Goal: Book appointment/travel/reservation

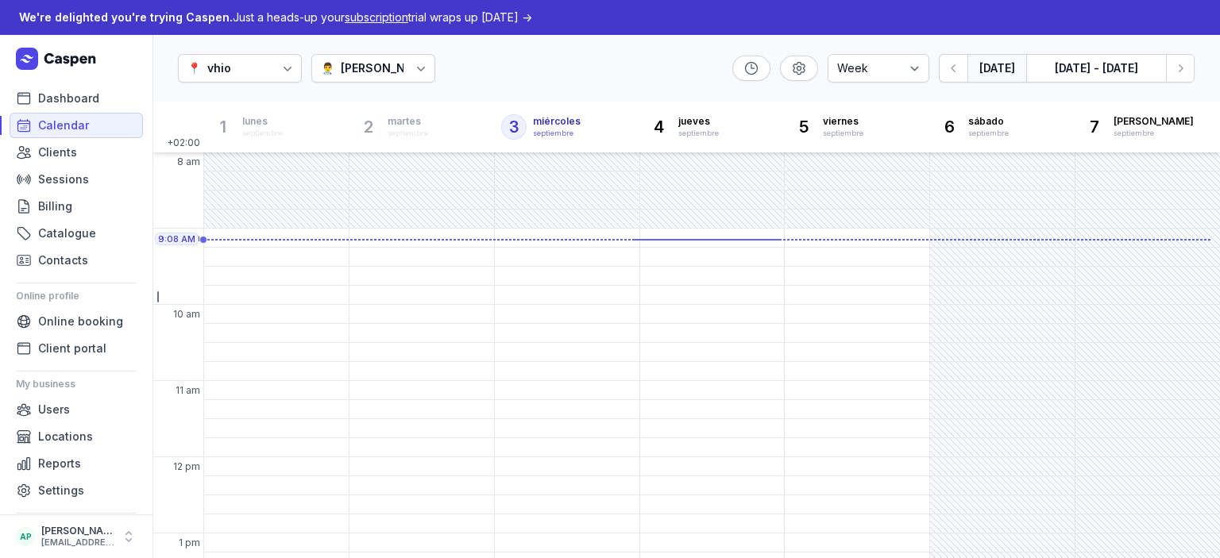
select select "week"
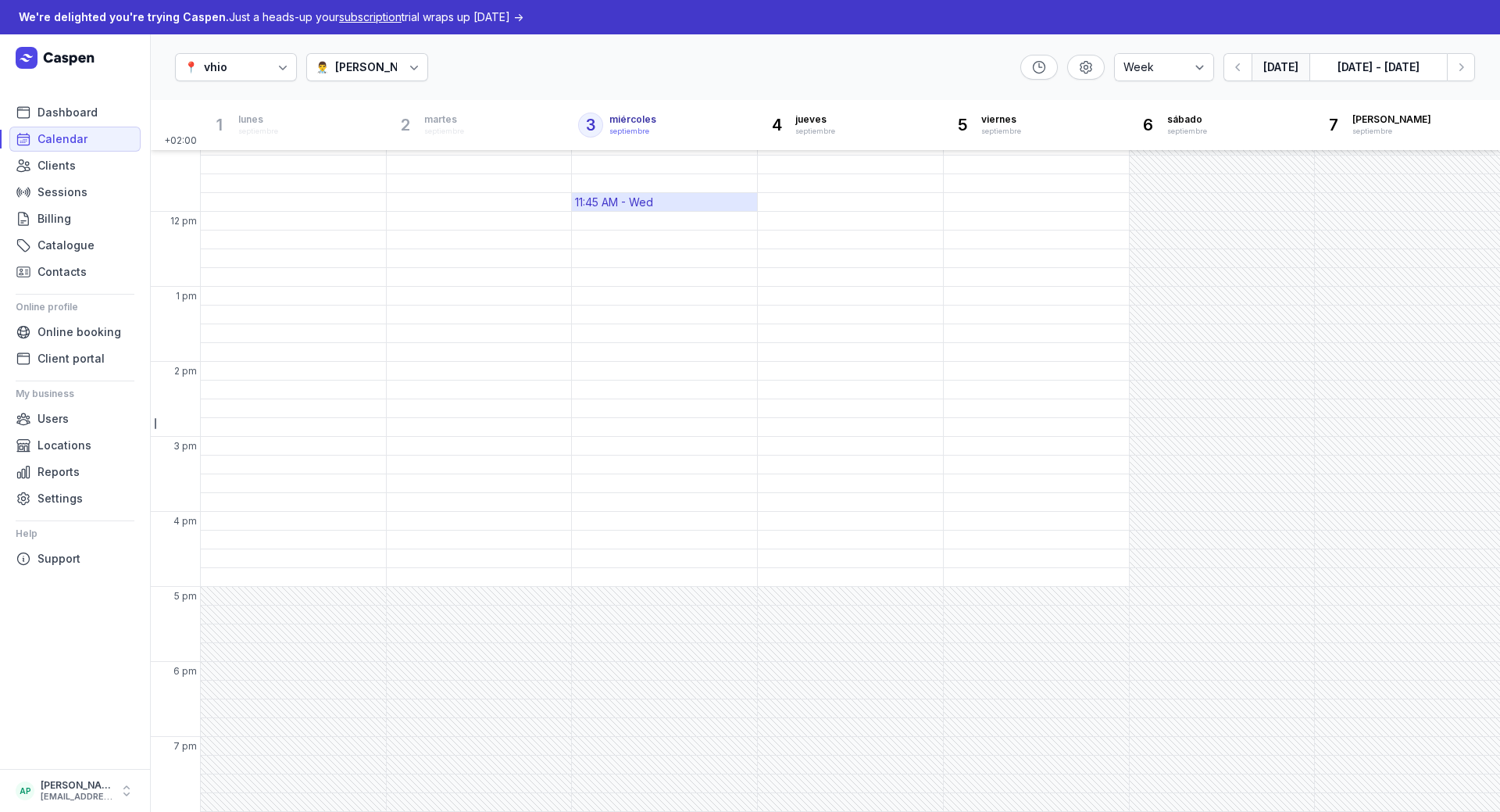
scroll to position [238, 0]
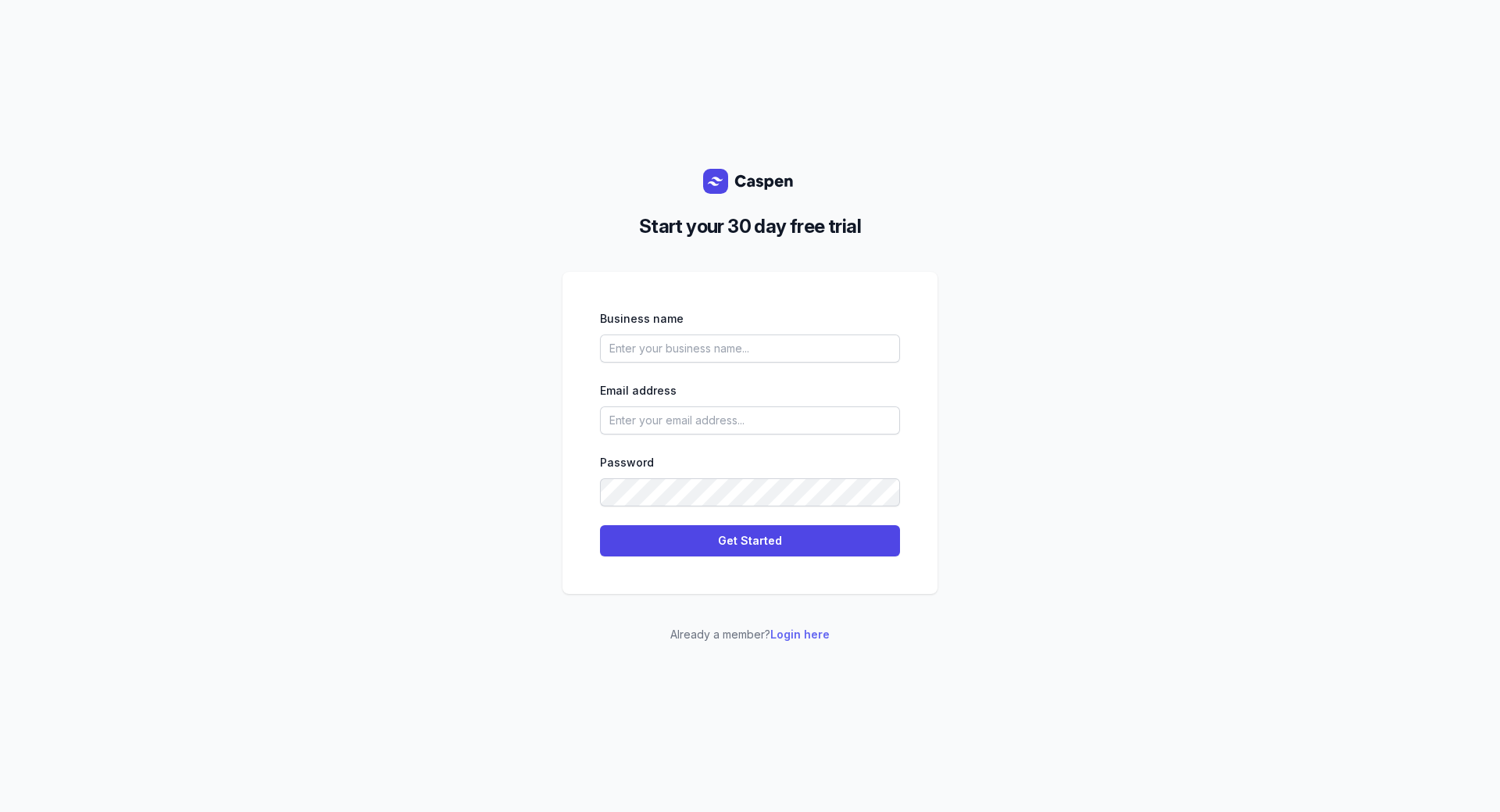
click at [804, 634] on link "Login here" at bounding box center [800, 634] width 59 height 13
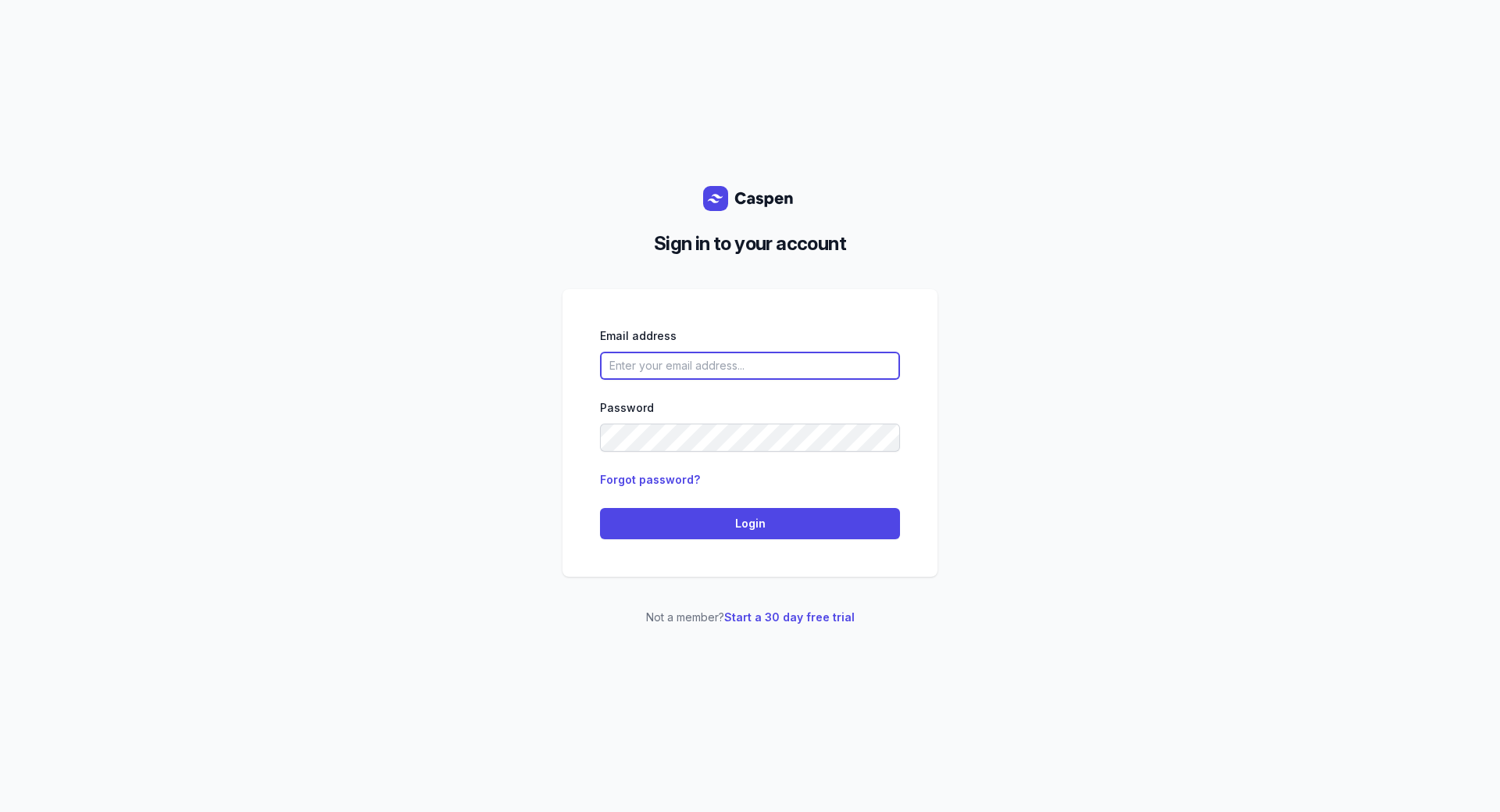
click at [636, 367] on input "email" at bounding box center [750, 365] width 300 height 29
type input "[EMAIL_ADDRESS][DOMAIN_NAME]"
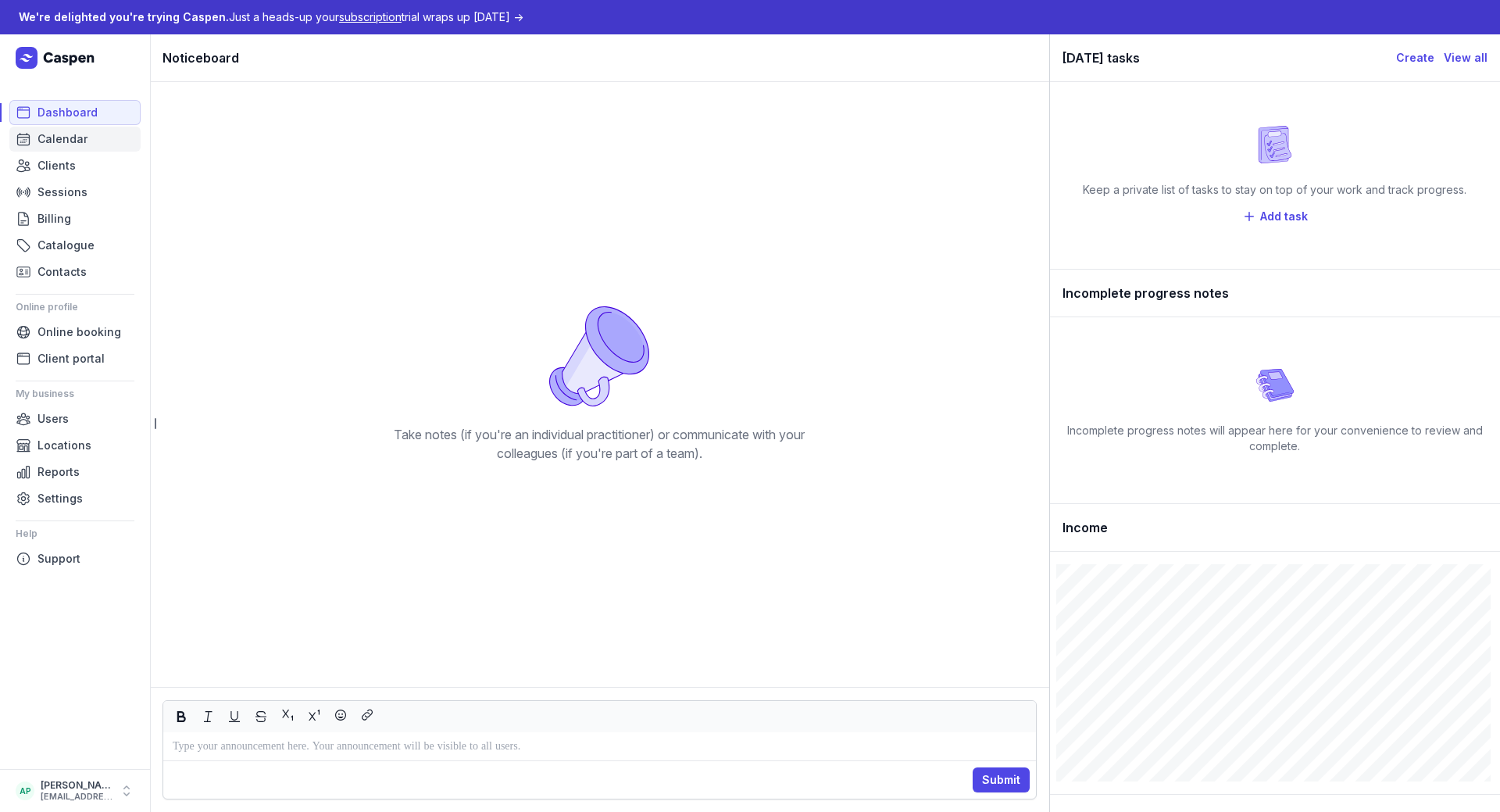
click at [78, 146] on span "Calendar" at bounding box center [62, 139] width 50 height 19
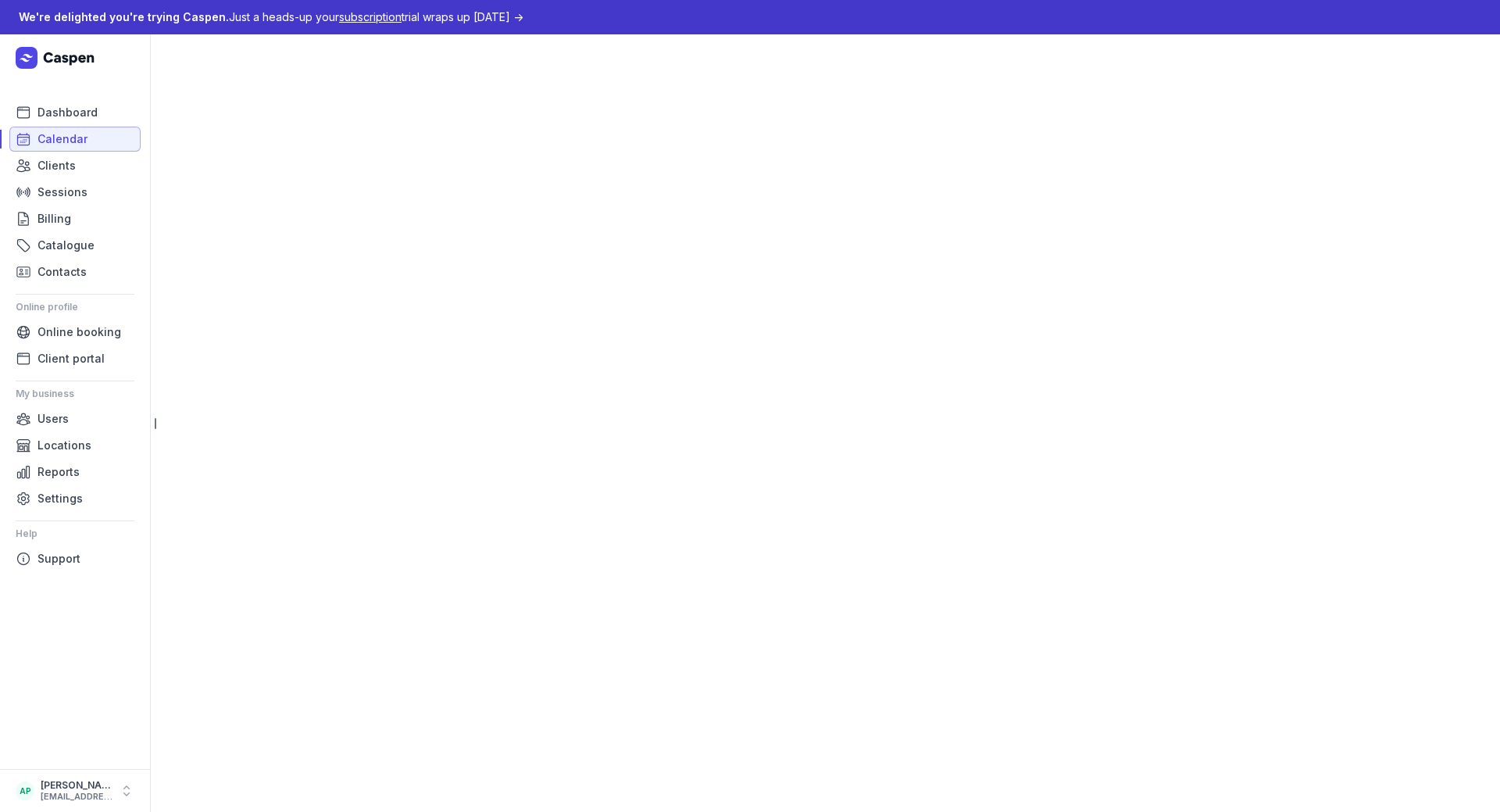
select select "week"
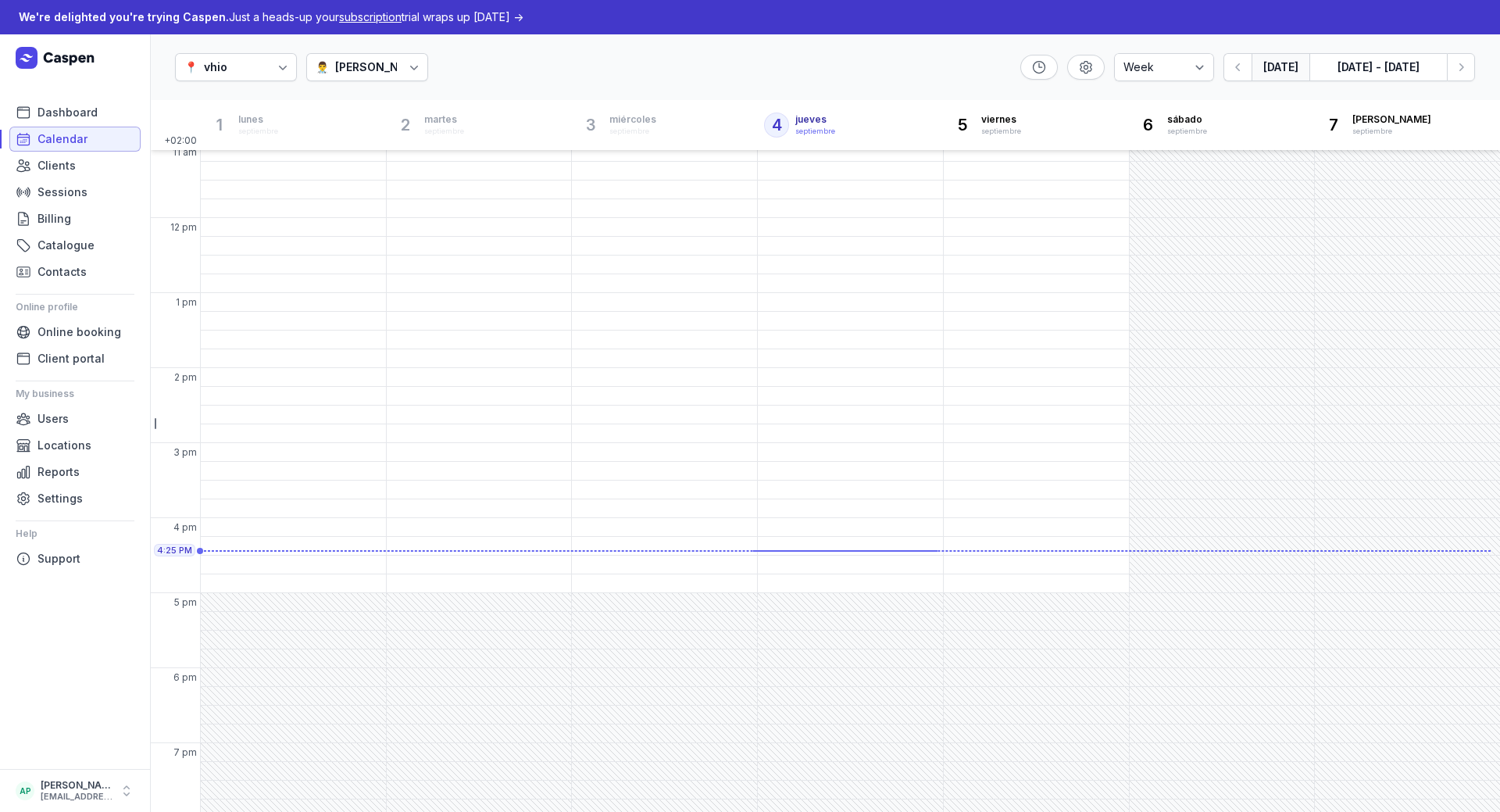
scroll to position [238, 0]
click at [419, 310] on div "1:15 PM - Tue" at bounding box center [423, 315] width 67 height 16
click at [454, 208] on span "Appointment" at bounding box center [462, 215] width 70 height 16
select select
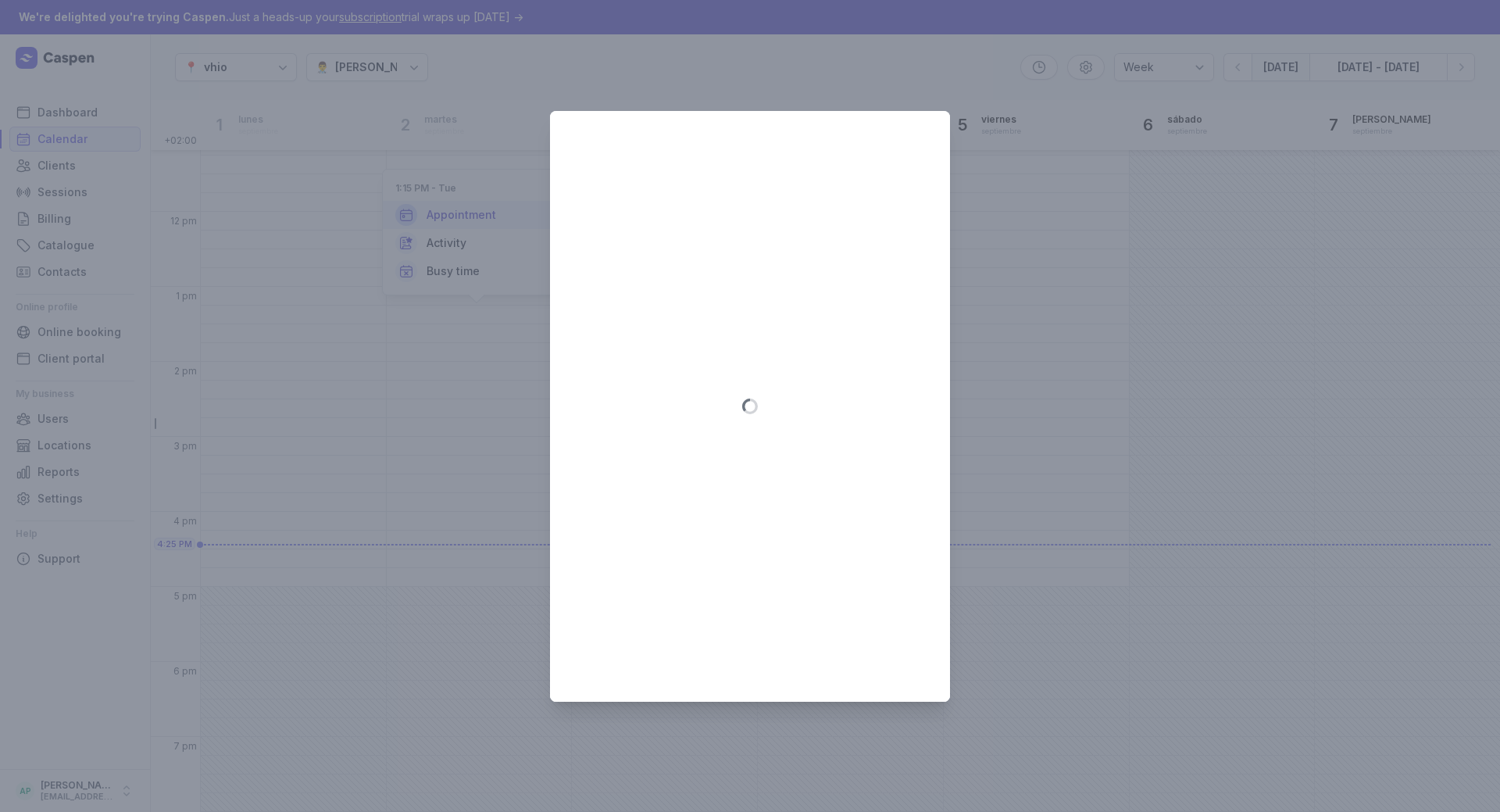
type input "2025-09-02"
select select "13:15"
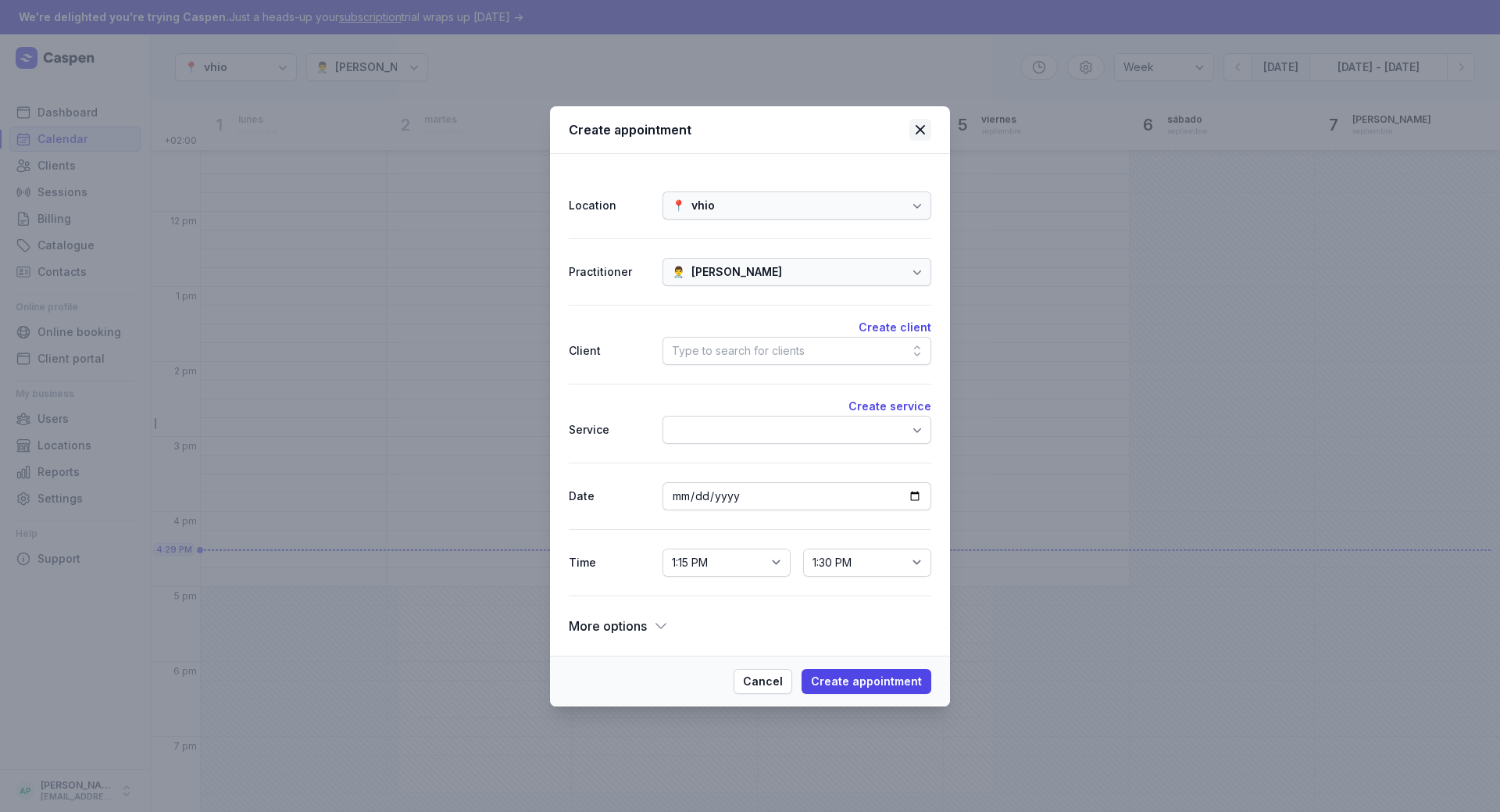
click at [927, 127] on icon at bounding box center [920, 129] width 19 height 19
select select
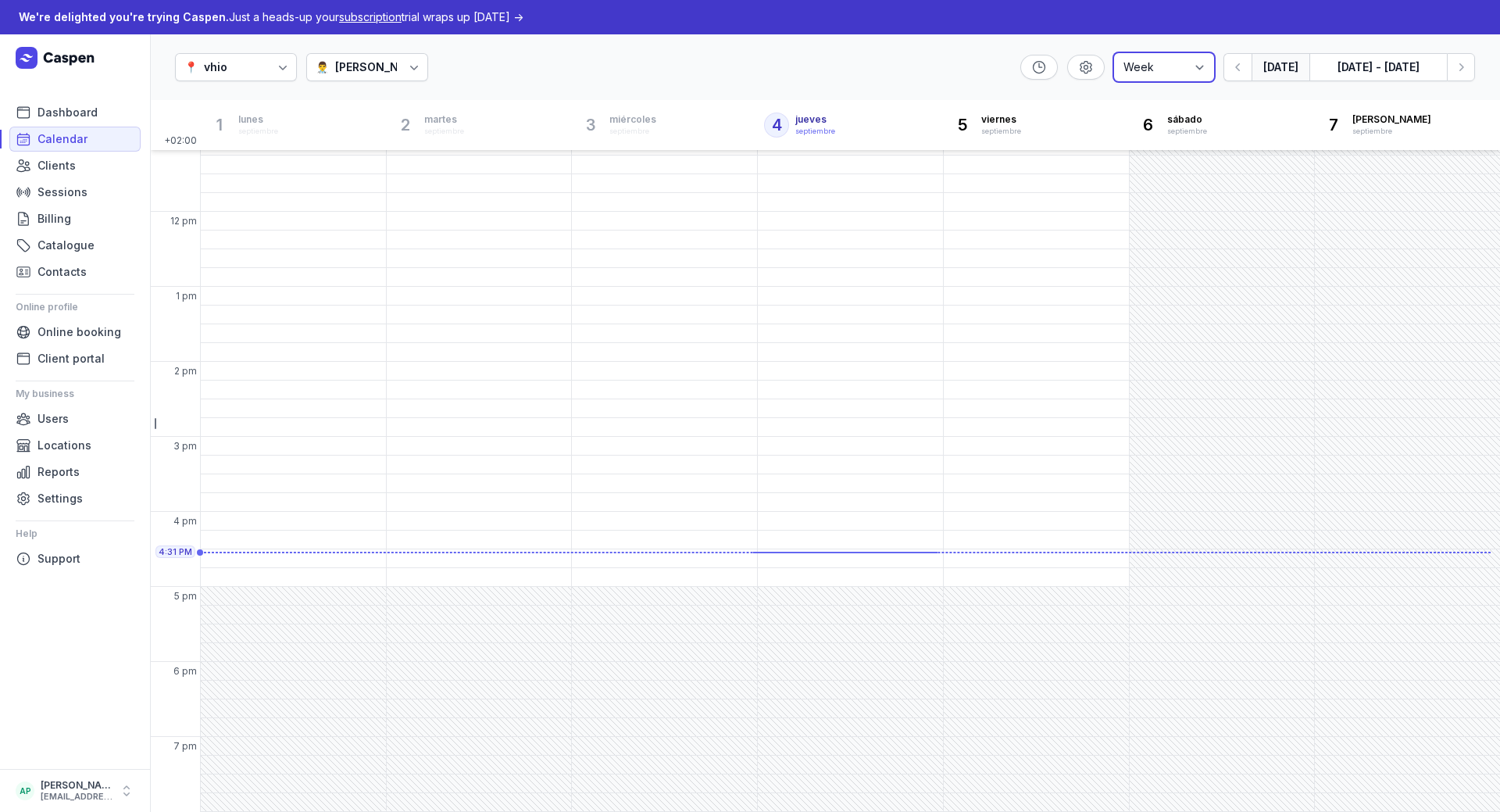
click at [1205, 72] on select "Day 3 days Work week Week" at bounding box center [1164, 67] width 100 height 29
